Goal: Task Accomplishment & Management: Manage account settings

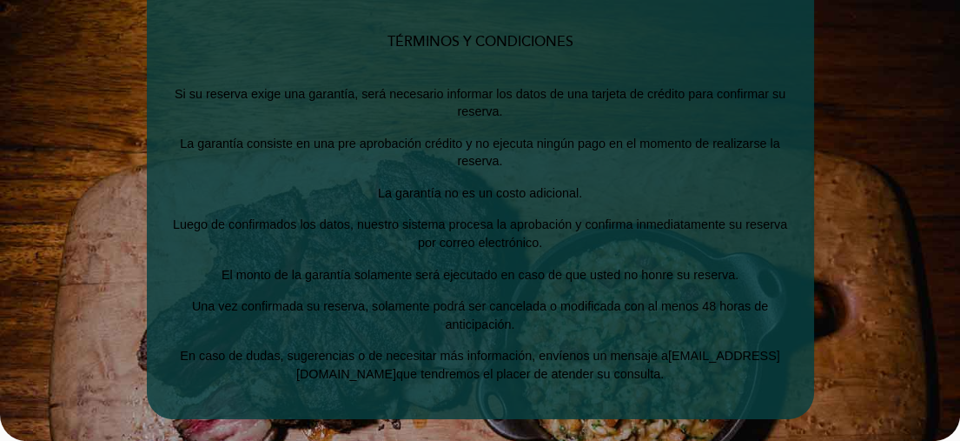
click at [866, 175] on section "TÉRMINOS Y CONDICIONES Si su reserva exige una garantía, será necesario informa…" at bounding box center [480, 209] width 917 height 419
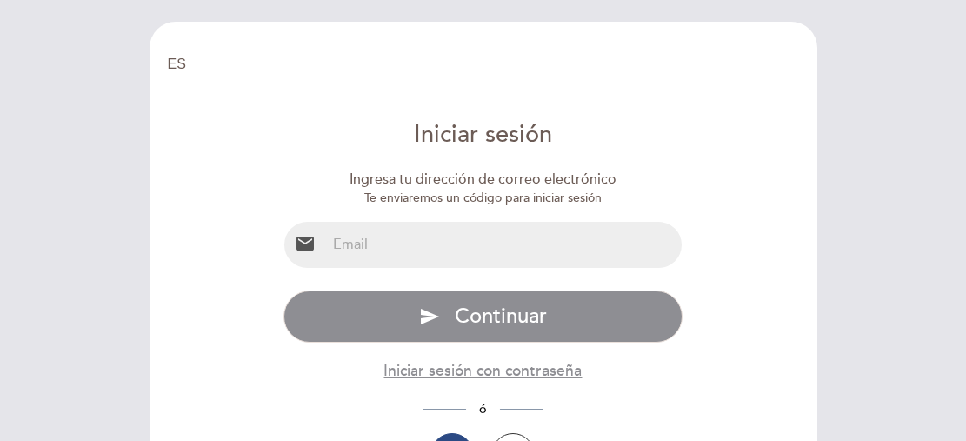
select select "es"
click at [361, 246] on input "email" at bounding box center [503, 245] width 355 height 46
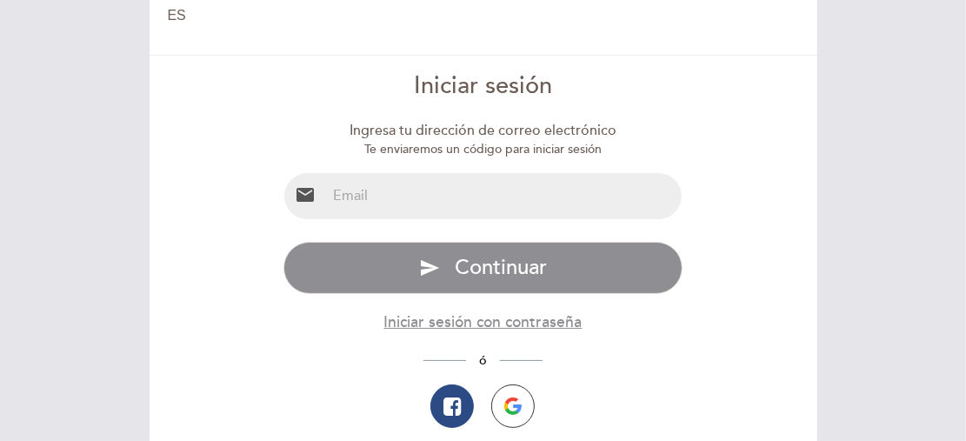
scroll to position [70, 0]
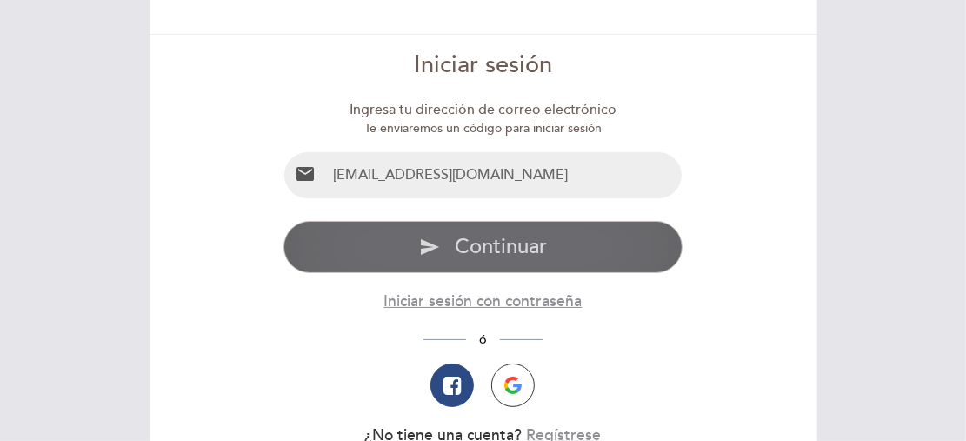
type input "laguirrerey@gmail.com"
click at [438, 246] on icon "send" at bounding box center [429, 246] width 21 height 21
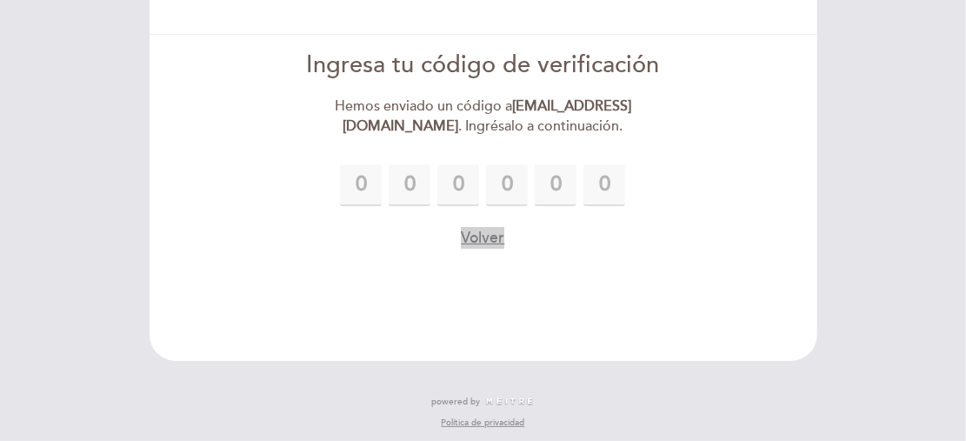
type input "9"
type input "0"
type input "5"
type input "7"
type input "0"
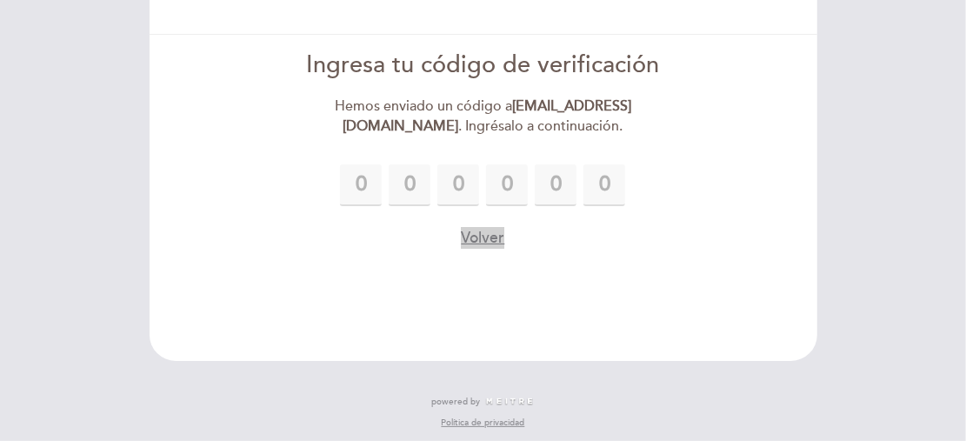
type input "7"
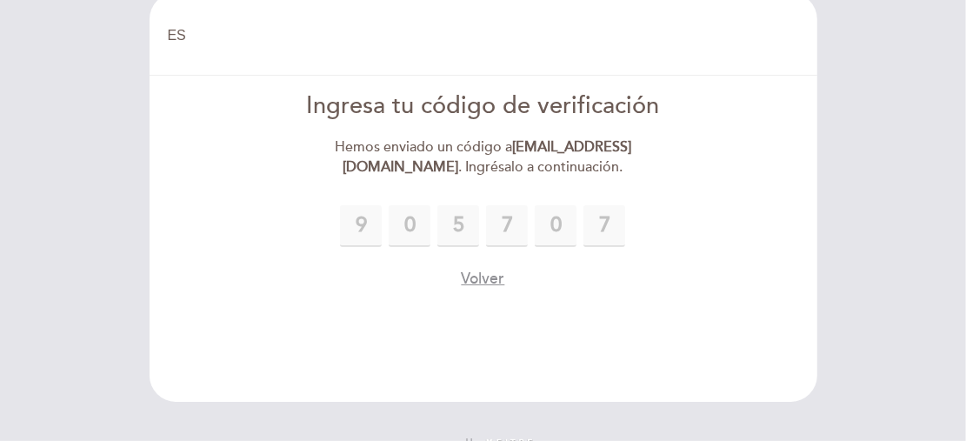
scroll to position [0, 0]
